Goal: Transaction & Acquisition: Purchase product/service

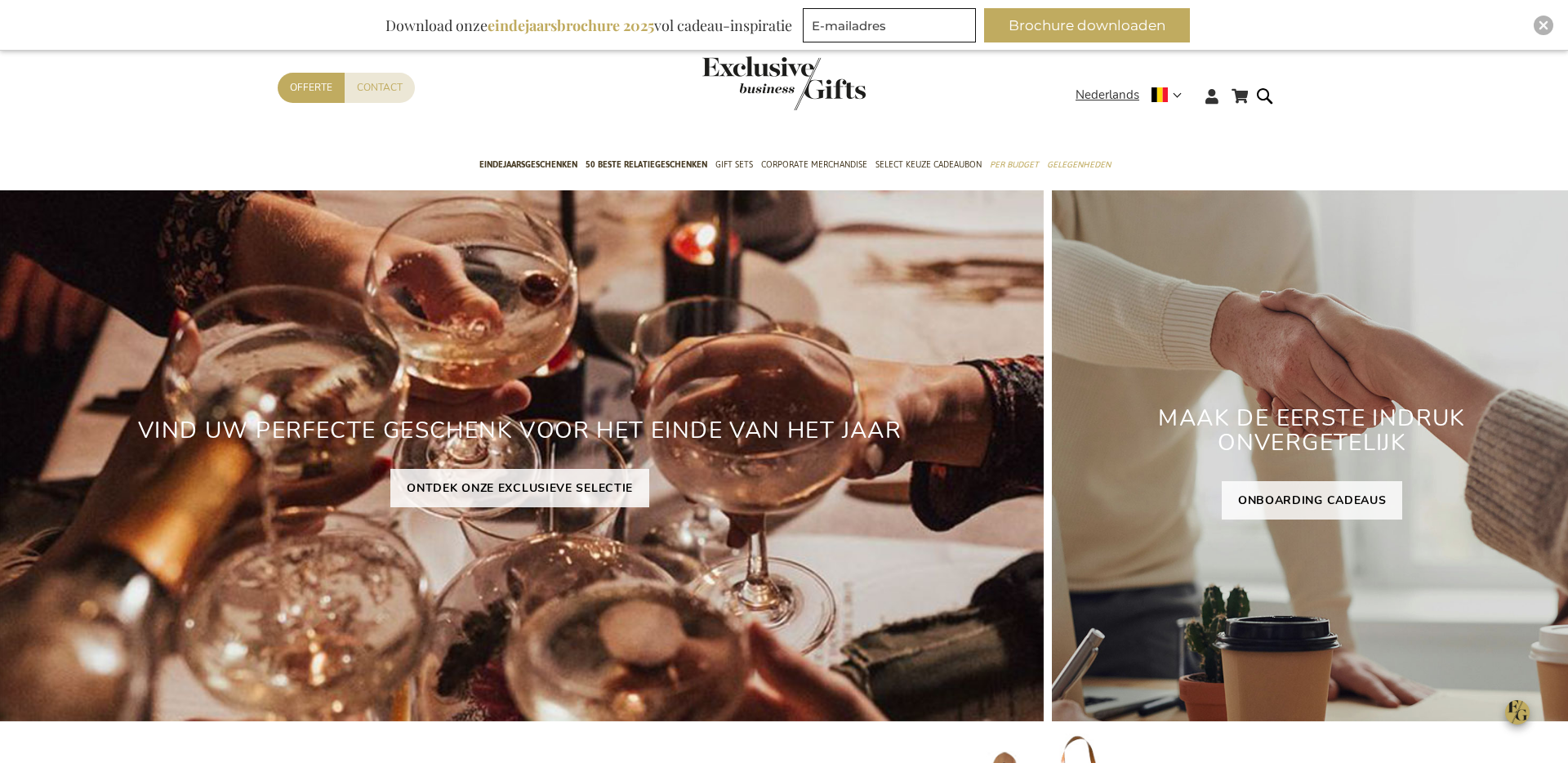
click at [899, 145] on div "Contact Offerte" at bounding box center [676, 108] width 798 height 73
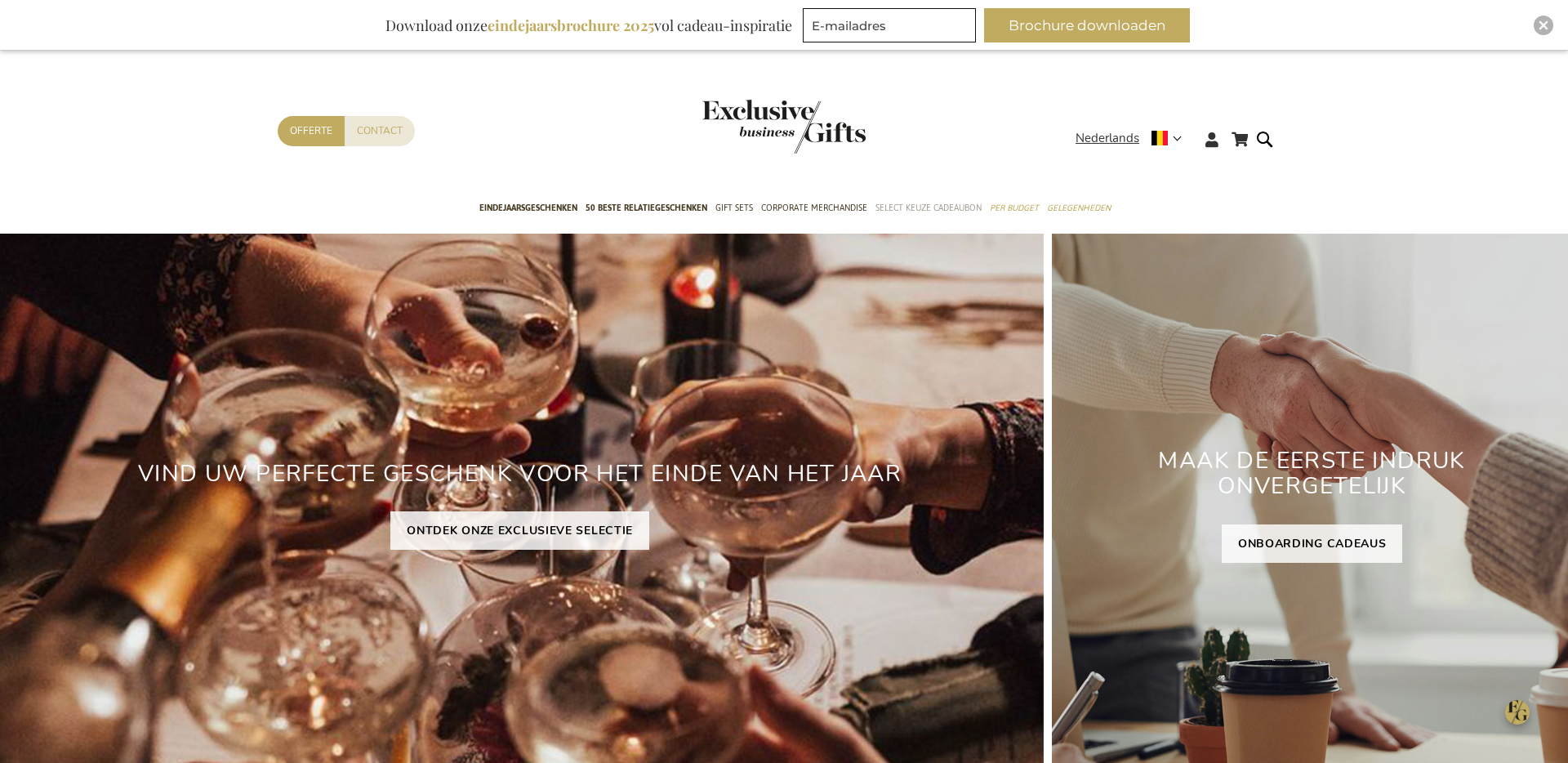
click at [908, 214] on span "Select Keuze Cadeaubon" at bounding box center [928, 208] width 107 height 17
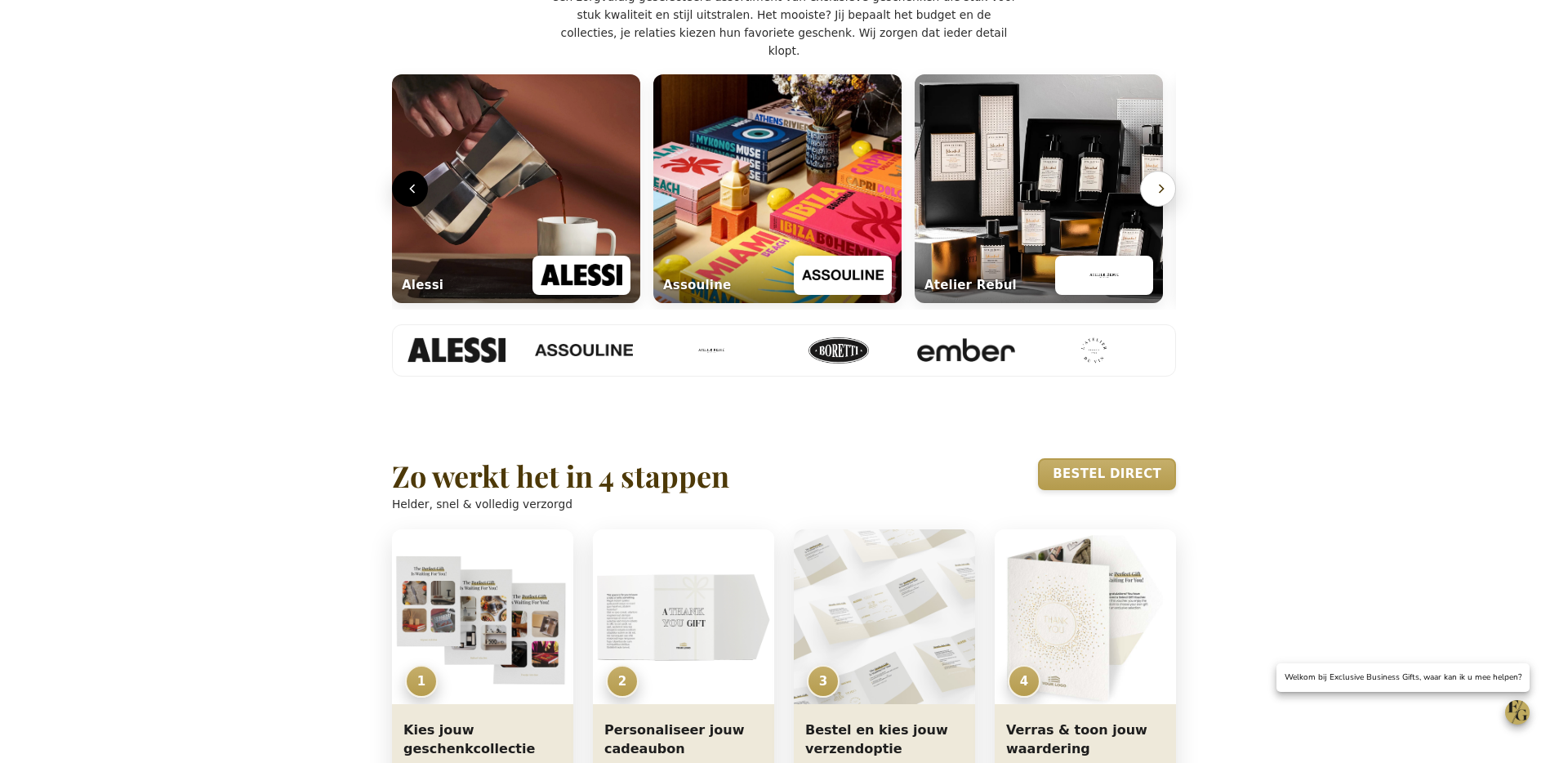
click at [1164, 197] on icon "Volgende" at bounding box center [1162, 188] width 17 height 17
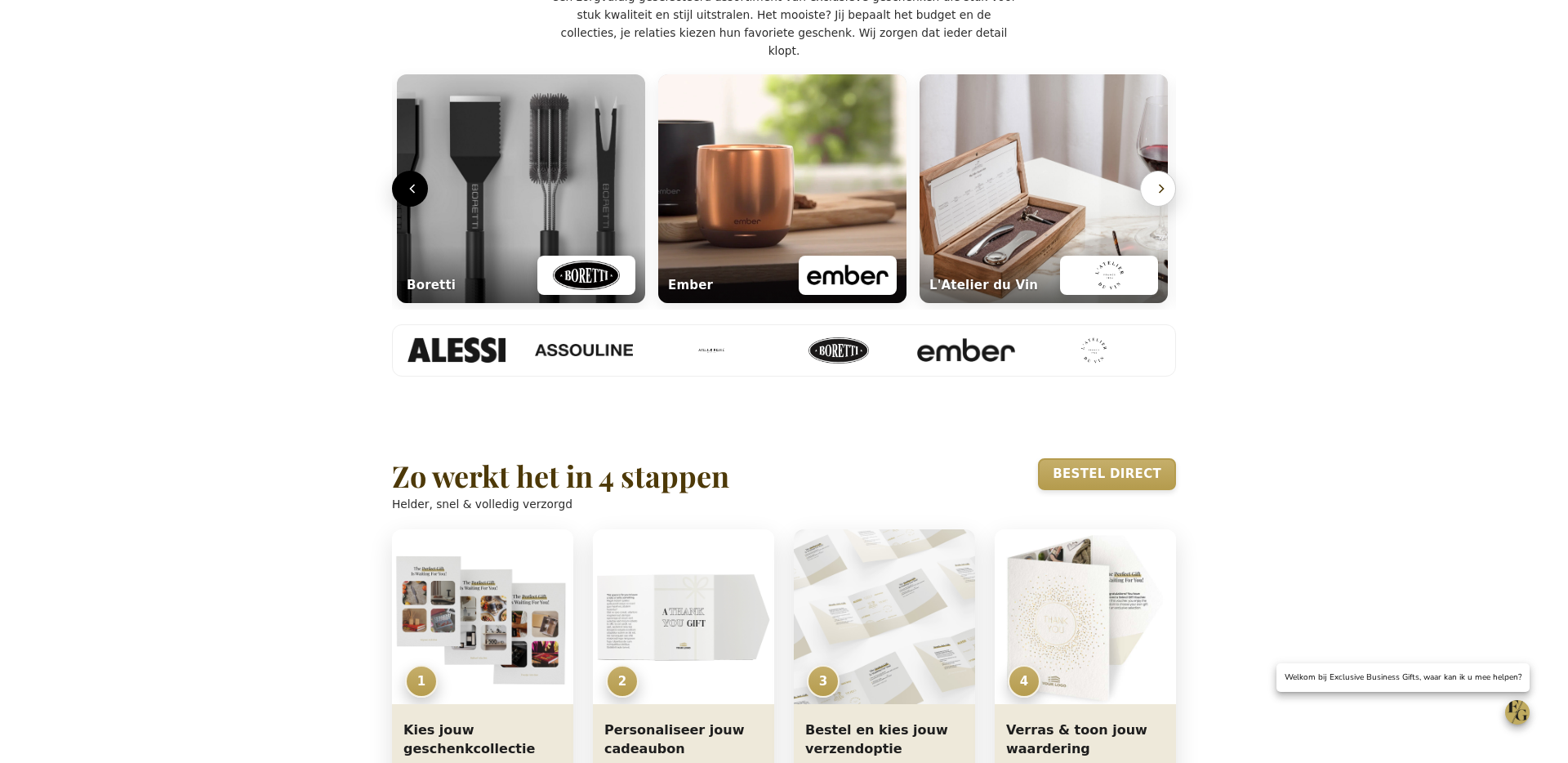
scroll to position [0, 790]
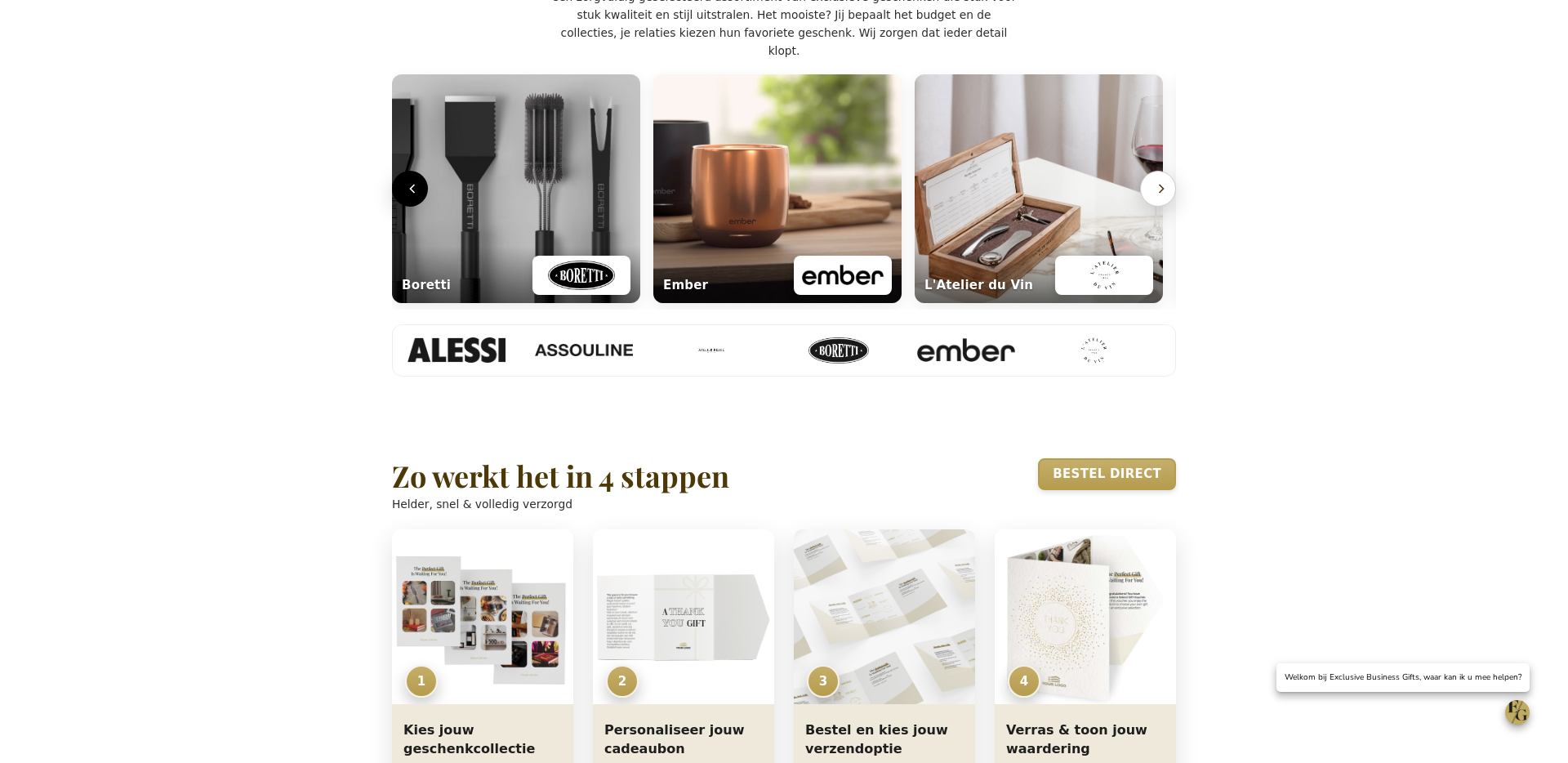
click at [1164, 197] on icon "Volgende" at bounding box center [1162, 188] width 17 height 17
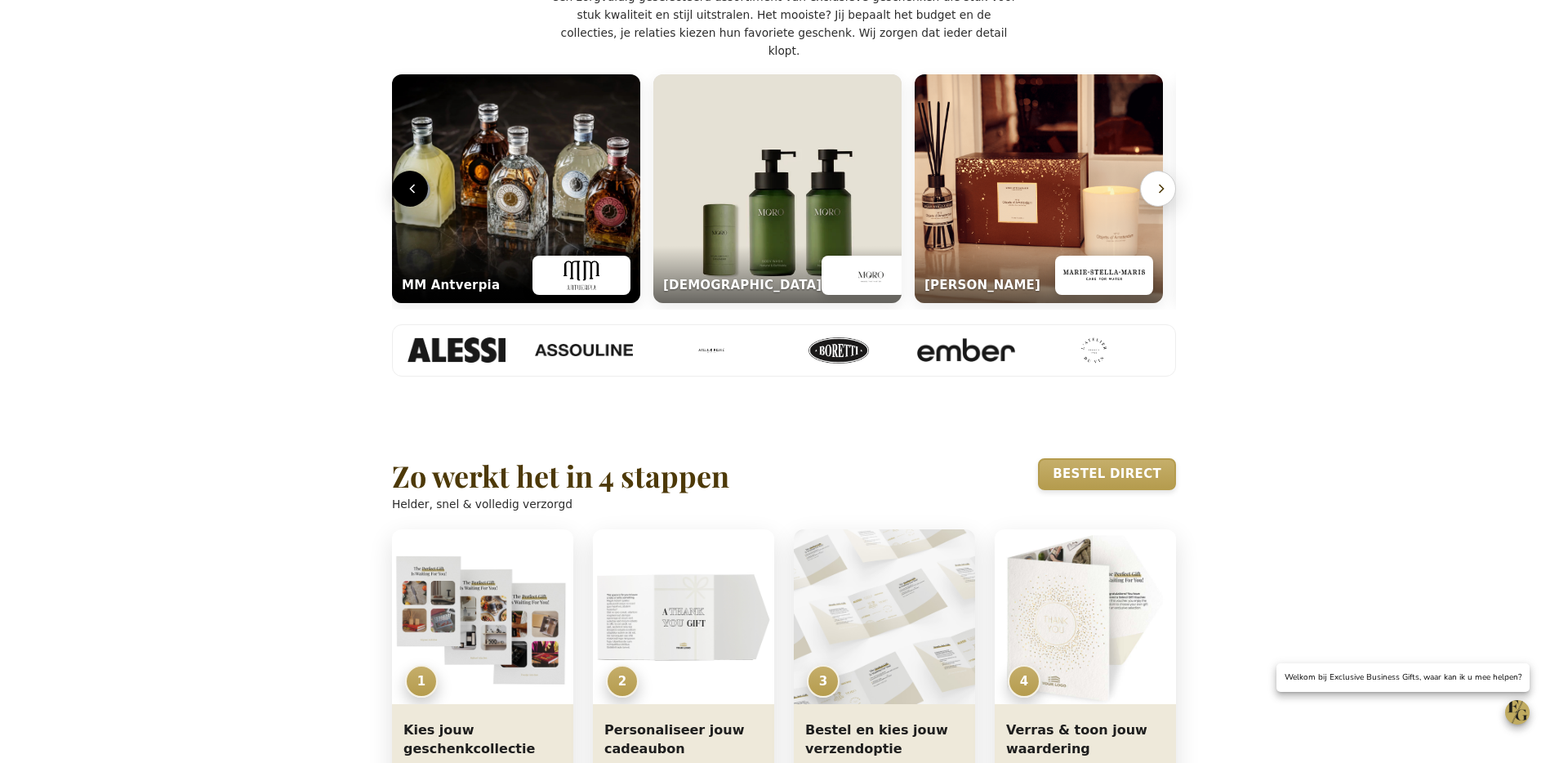
click at [1164, 197] on icon "Volgende" at bounding box center [1162, 188] width 17 height 17
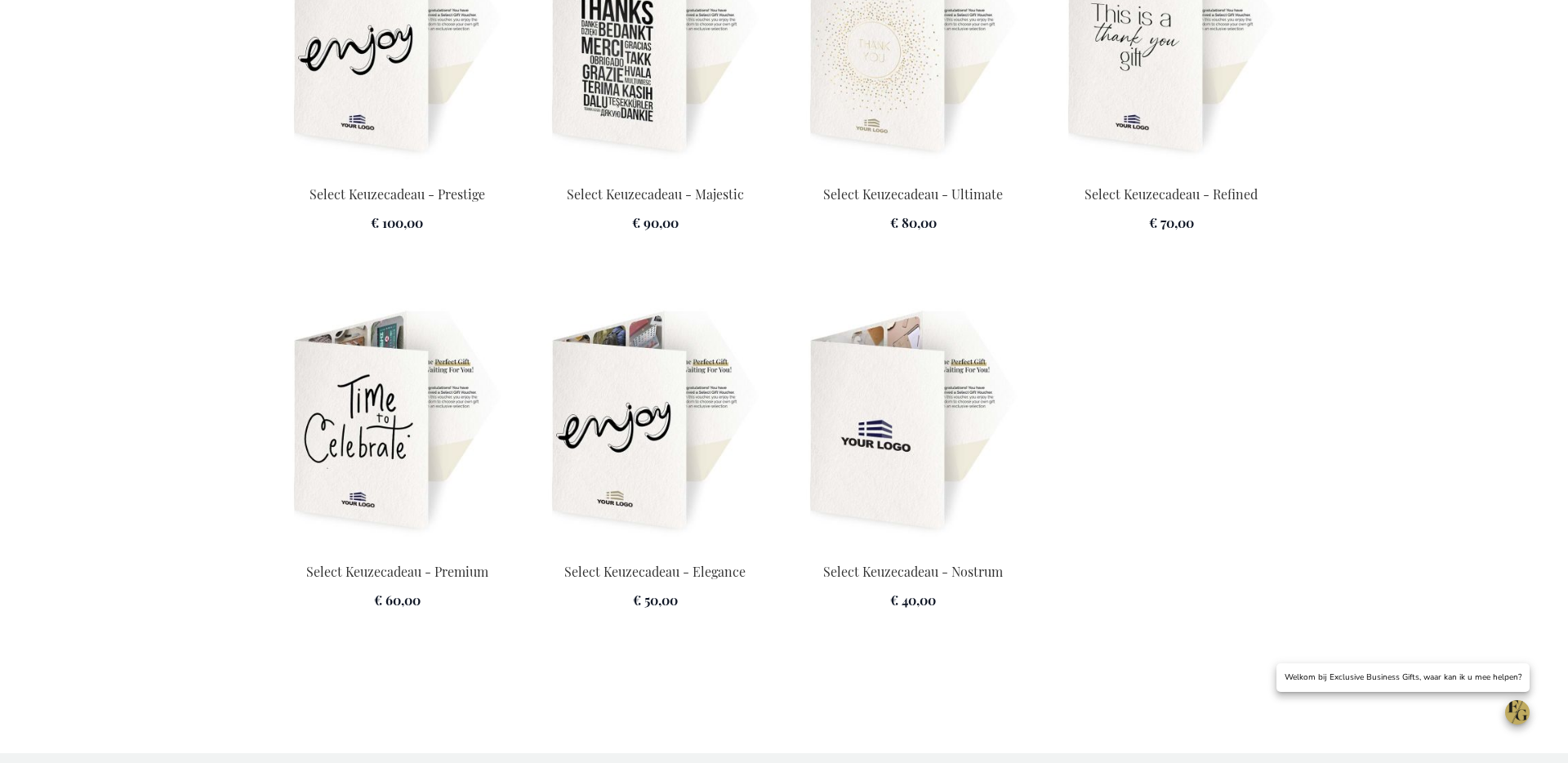
scroll to position [2337, 0]
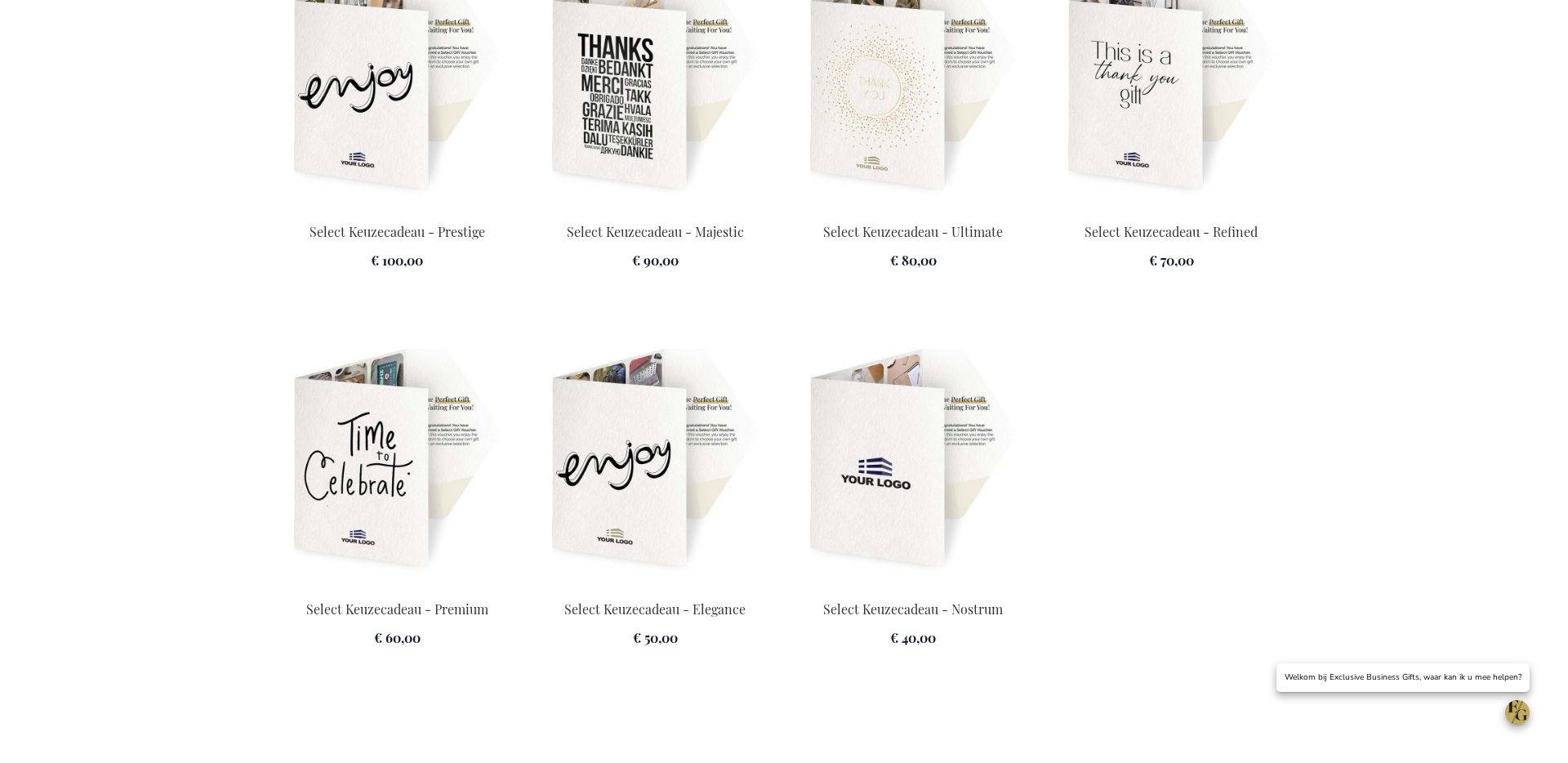
click at [629, 473] on img at bounding box center [654, 460] width 238 height 229
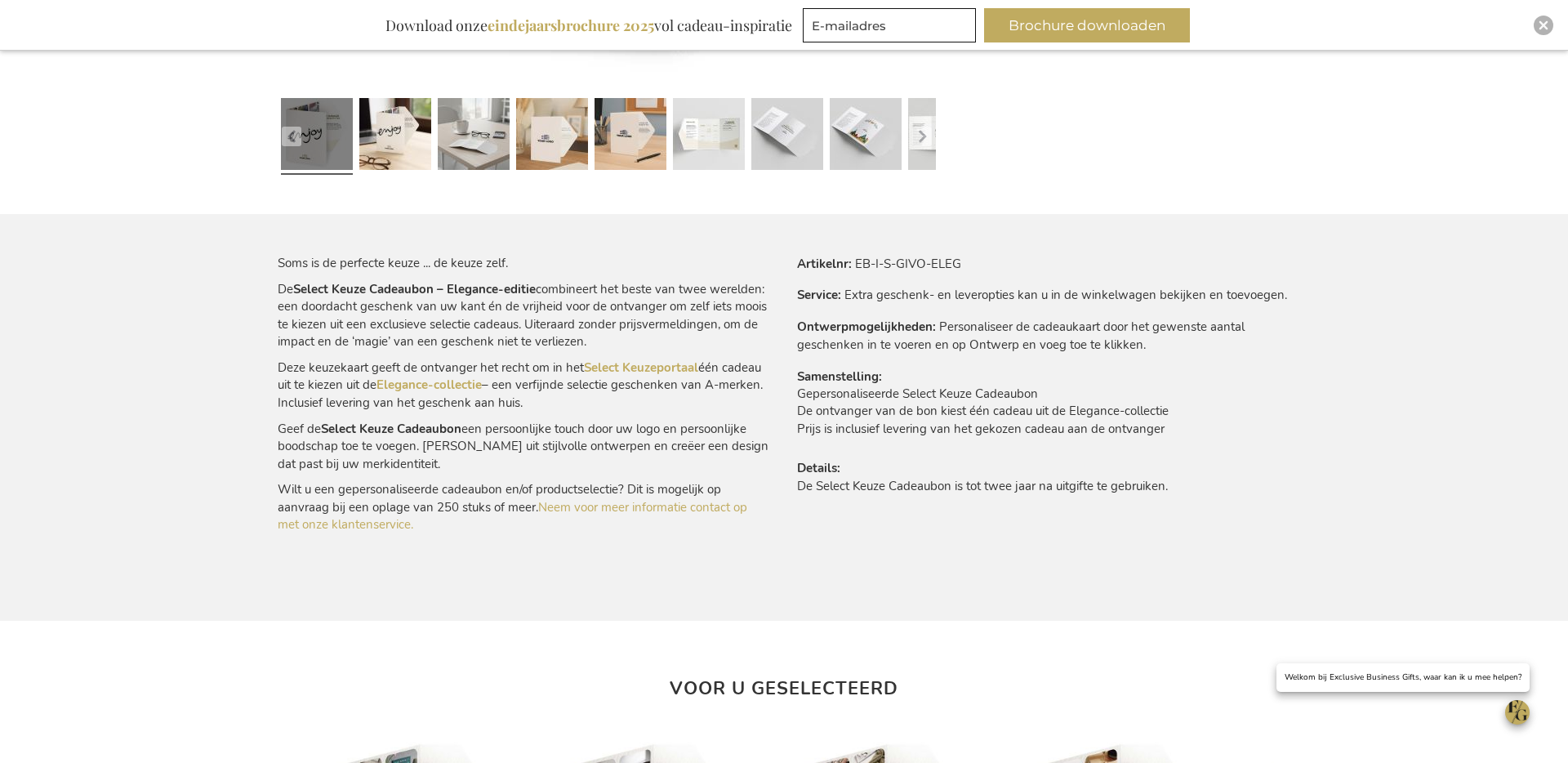
scroll to position [838, 0]
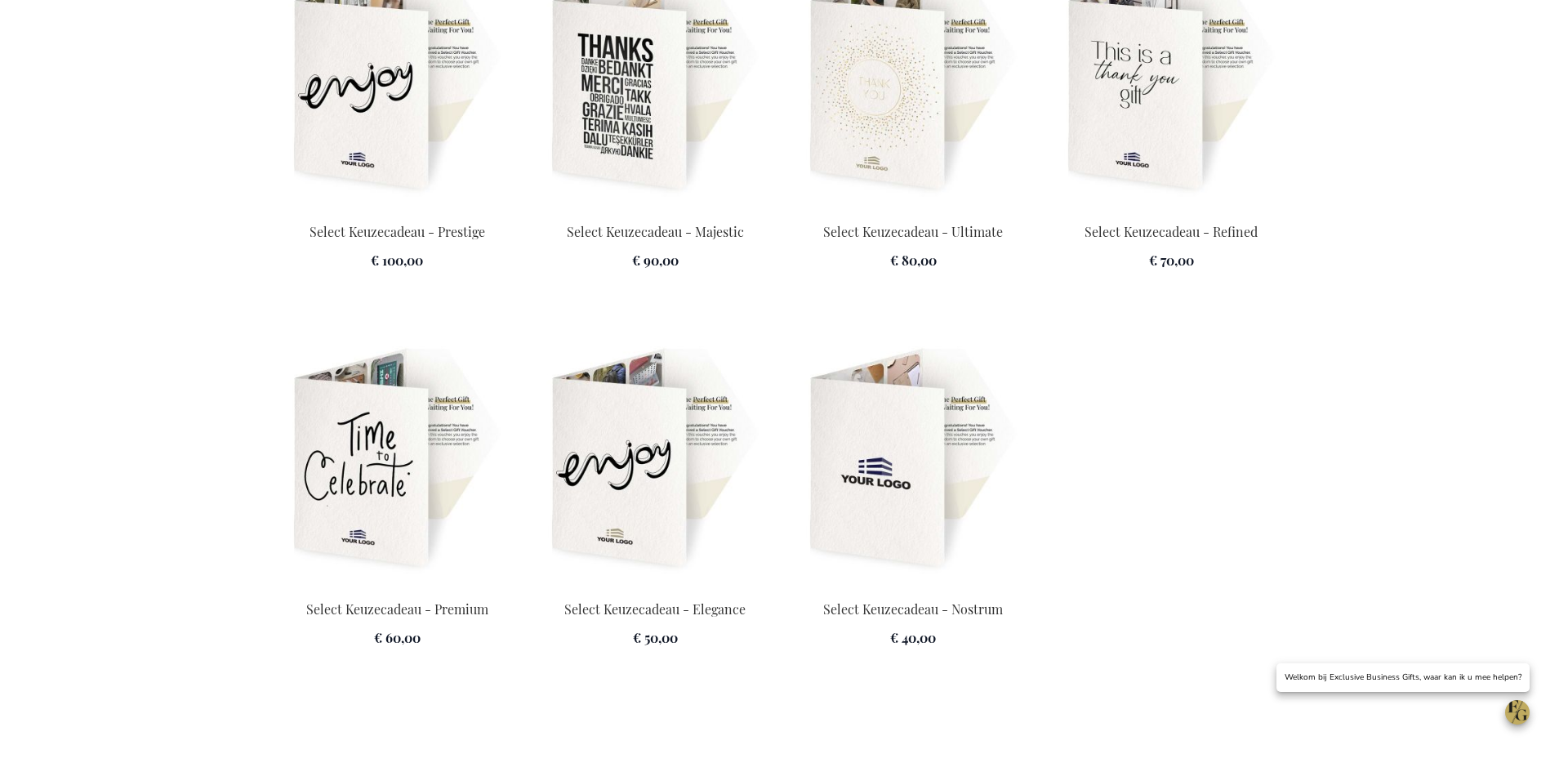
scroll to position [0, 6]
click at [600, 107] on img at bounding box center [654, 82] width 238 height 229
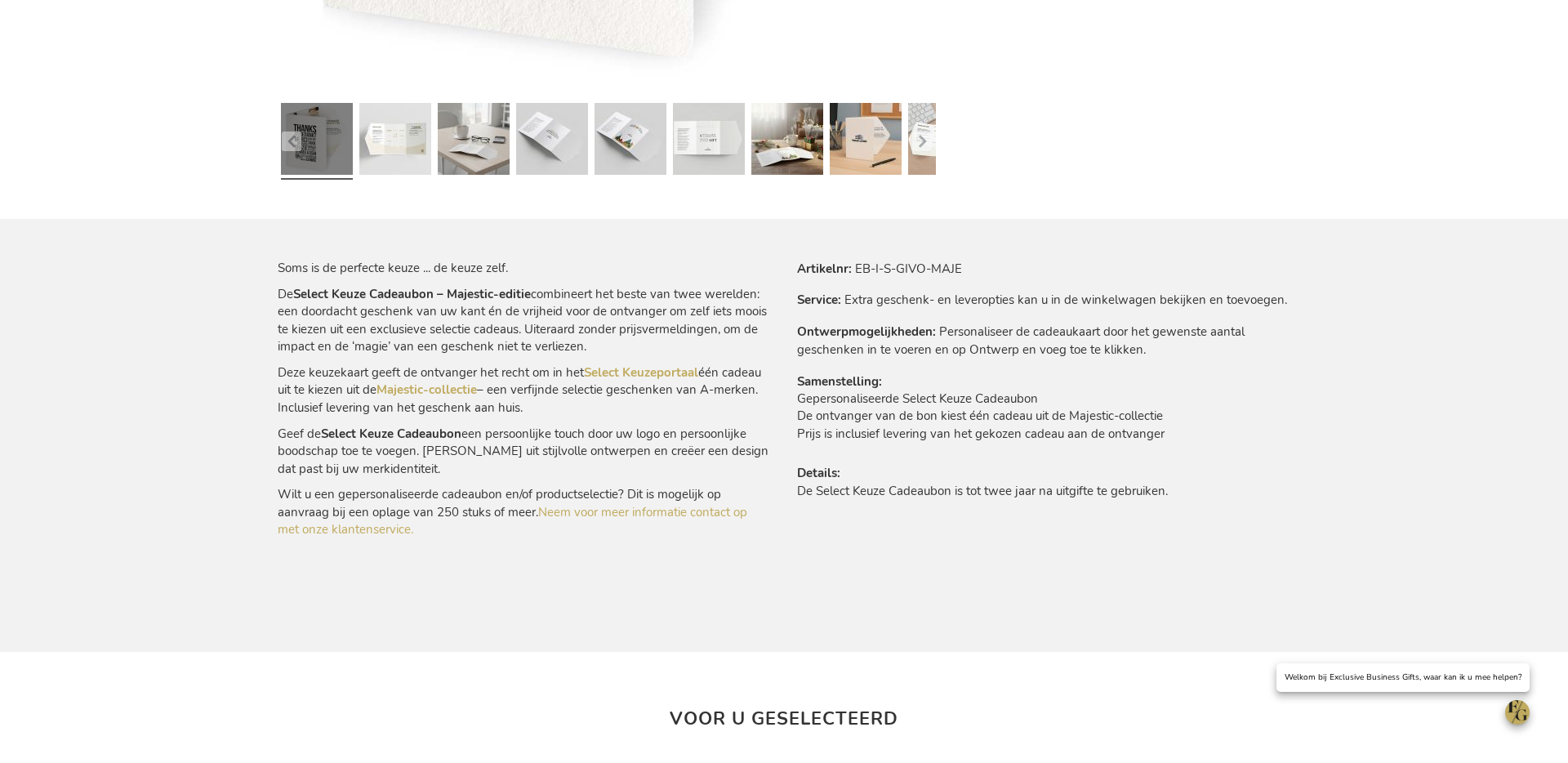
scroll to position [790, 0]
